Goal: Find specific page/section: Find specific page/section

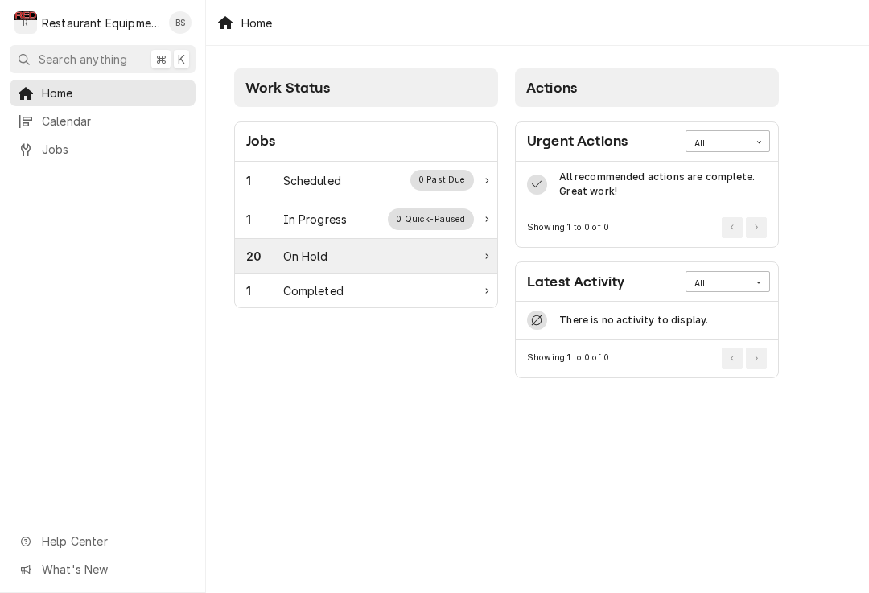
click at [311, 266] on div "20 On Hold" at bounding box center [366, 256] width 262 height 35
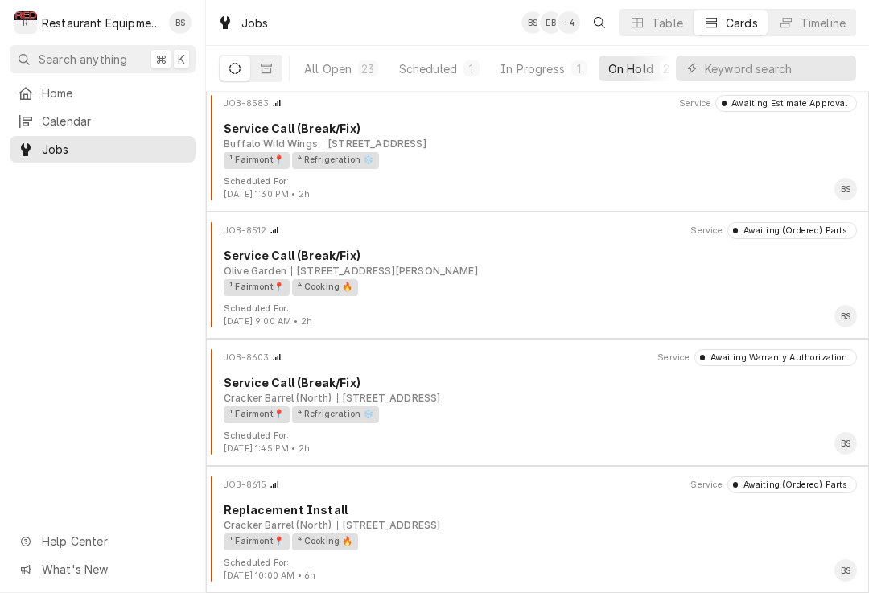
scroll to position [2042, 0]
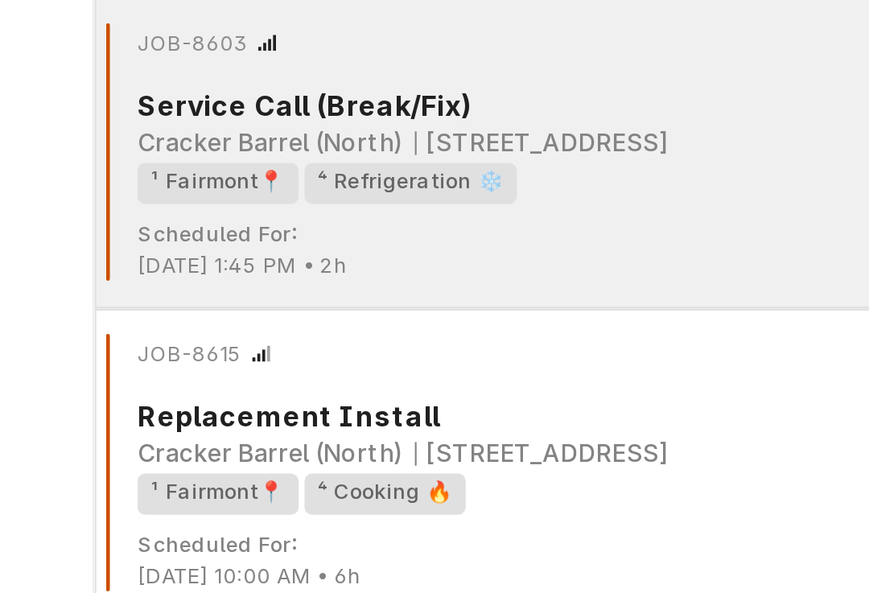
click at [292, 406] on div "⁴ Refrigeration ❄️" at bounding box center [336, 414] width 88 height 17
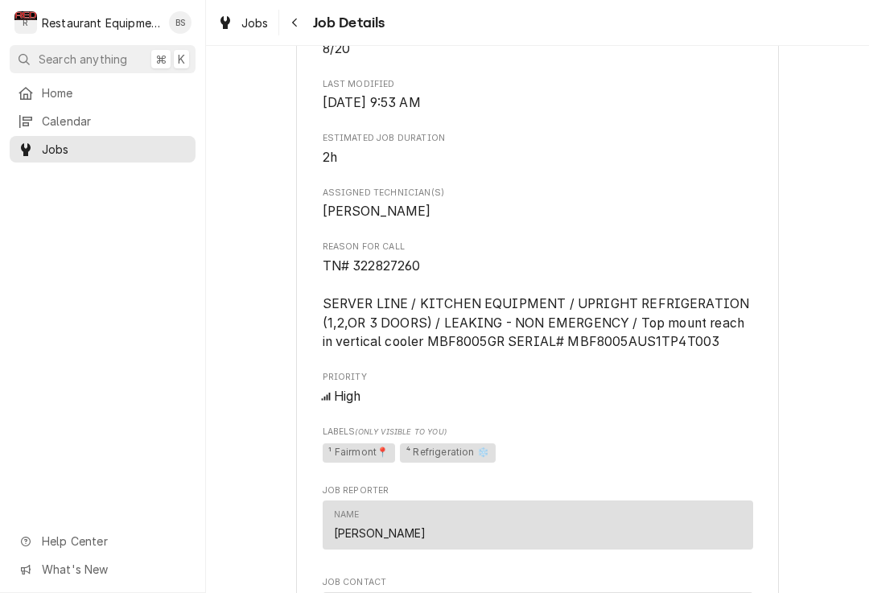
scroll to position [1008, 0]
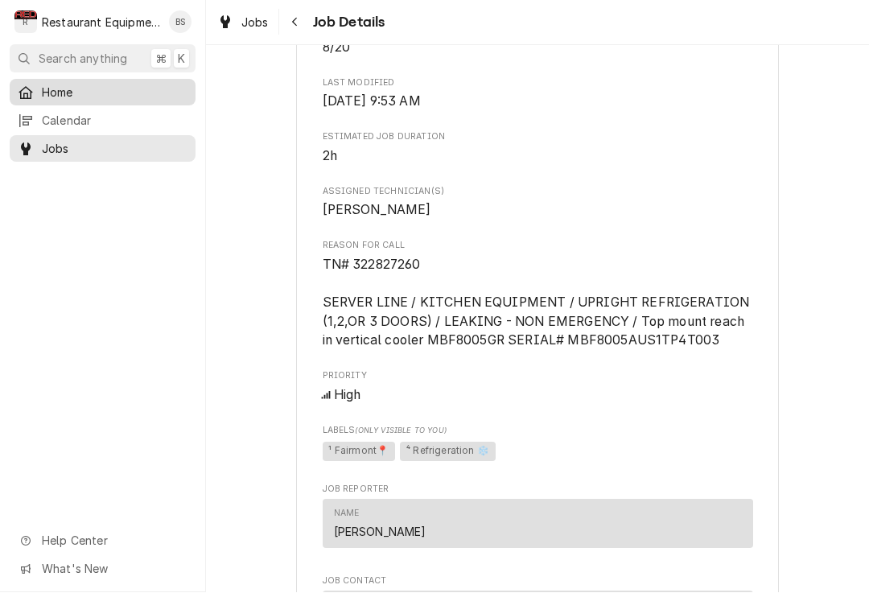
click at [65, 91] on span "Home" at bounding box center [115, 93] width 146 height 17
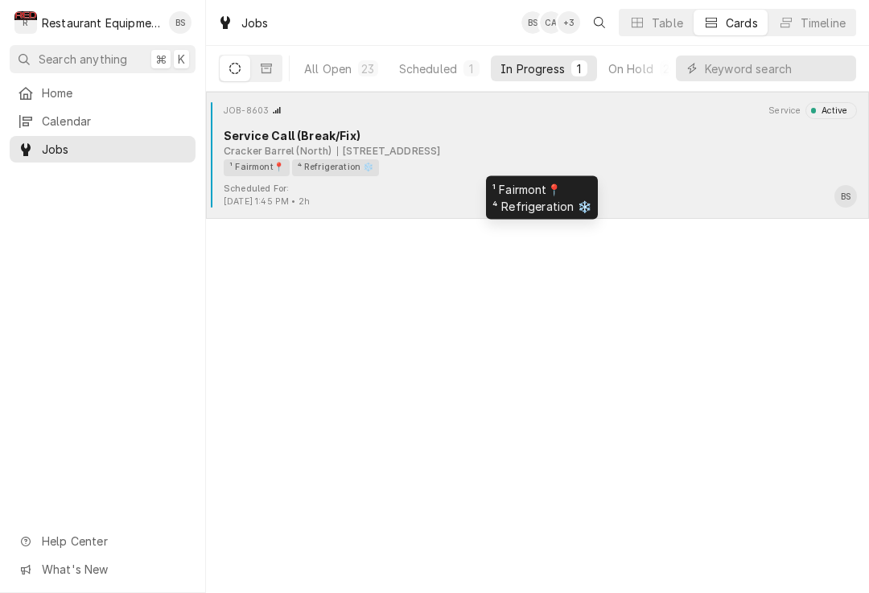
click at [326, 168] on div "⁴ Refrigeration ❄️" at bounding box center [336, 167] width 88 height 17
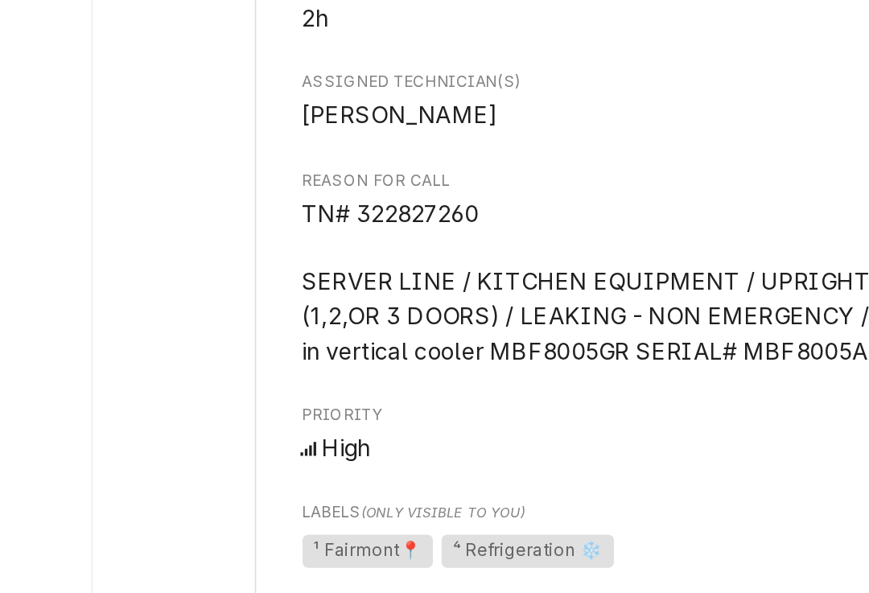
scroll to position [777, 0]
